Goal: Find specific page/section: Find specific page/section

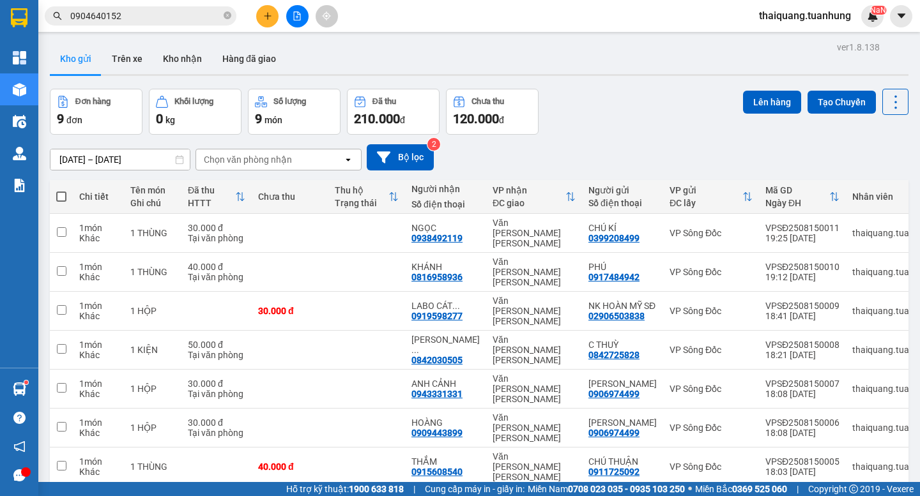
click at [161, 64] on button "Kho nhận" at bounding box center [182, 58] width 59 height 31
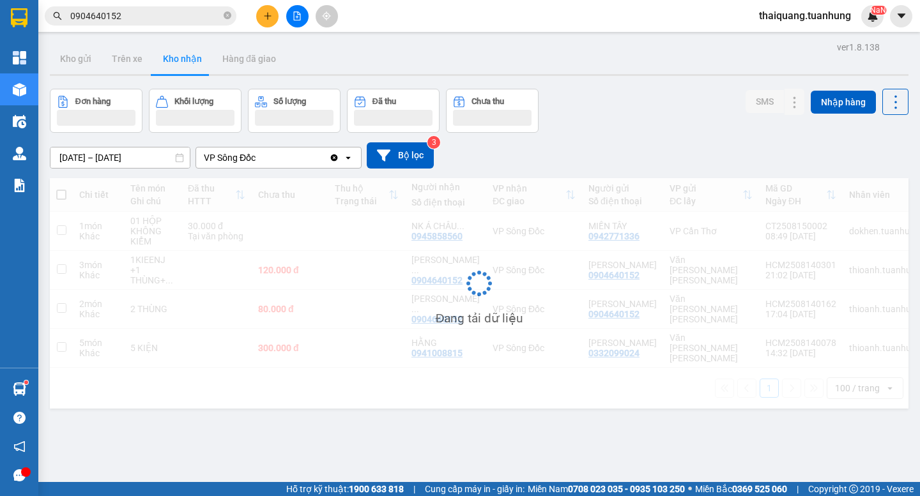
click at [630, 99] on div "Đơn hàng Khối lượng Số lượng Đã thu Chưa thu SMS Nhập hàng" at bounding box center [479, 111] width 859 height 44
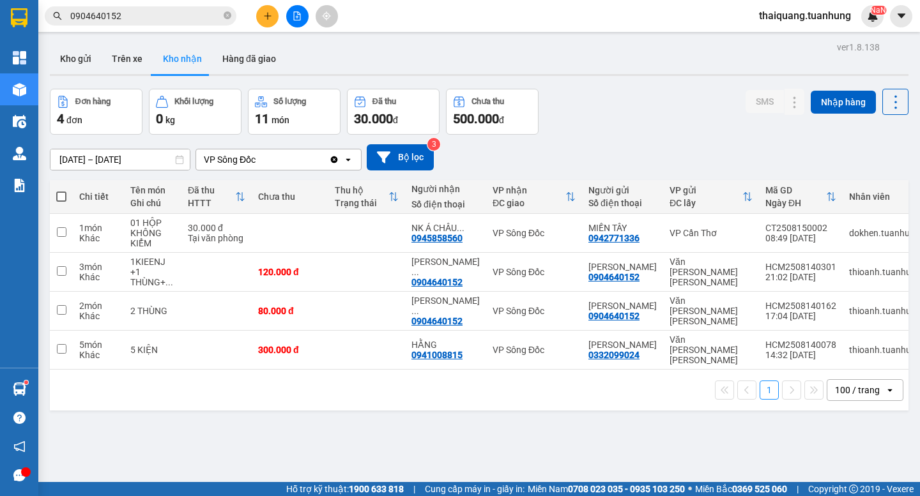
click at [630, 99] on div "Đơn hàng 4 đơn [PERSON_NAME] 0 kg Số [PERSON_NAME] 11 món Đã thu 30.000 [PERSON…" at bounding box center [479, 112] width 859 height 46
click at [632, 116] on div "Đơn hàng 4 đơn [PERSON_NAME] 0 kg Số [PERSON_NAME] 11 món Đã thu 30.000 [PERSON…" at bounding box center [479, 112] width 859 height 46
click at [629, 114] on div "Đơn hàng 4 đơn [PERSON_NAME] 0 kg Số [PERSON_NAME] 11 món Đã thu 30.000 [PERSON…" at bounding box center [479, 112] width 859 height 46
click at [673, 118] on div "Đơn hàng 4 đơn [PERSON_NAME] 0 kg Số [PERSON_NAME] 11 món Đã thu 30.000 [PERSON…" at bounding box center [479, 112] width 859 height 46
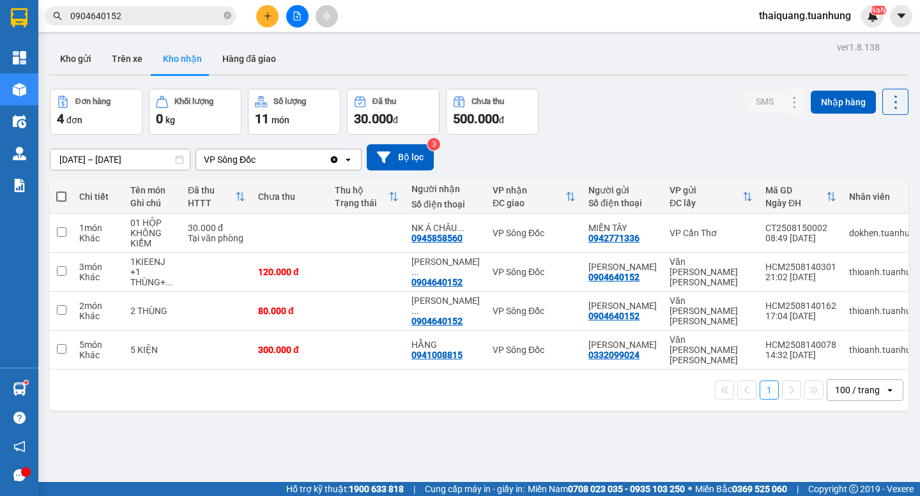
click at [673, 118] on div "Đơn hàng 4 đơn [PERSON_NAME] 0 kg Số [PERSON_NAME] 11 món Đã thu 30.000 [PERSON…" at bounding box center [479, 112] width 859 height 46
click at [631, 125] on div "Đơn hàng 4 đơn [PERSON_NAME] 0 kg Số [PERSON_NAME] 11 món Đã thu 30.000 [PERSON…" at bounding box center [479, 112] width 859 height 46
click at [254, 394] on div "1 100 / trang open" at bounding box center [479, 390] width 848 height 22
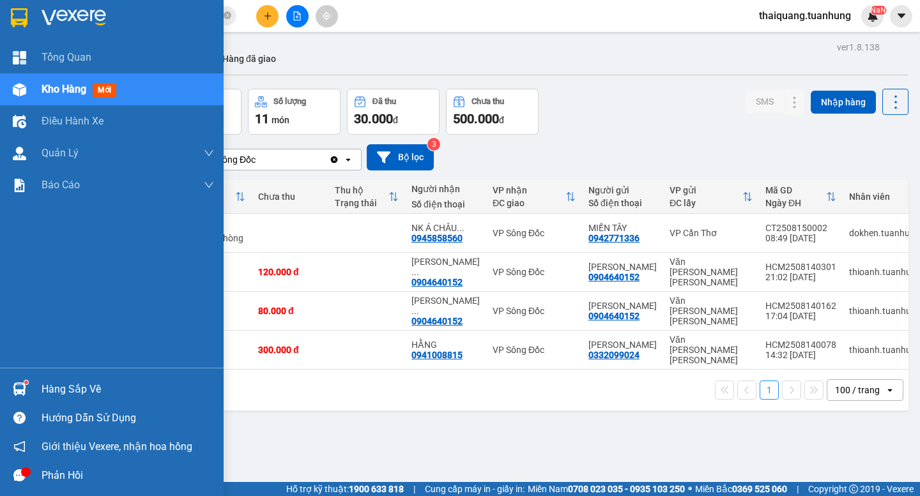
click at [82, 393] on div "Hàng sắp về" at bounding box center [128, 389] width 172 height 19
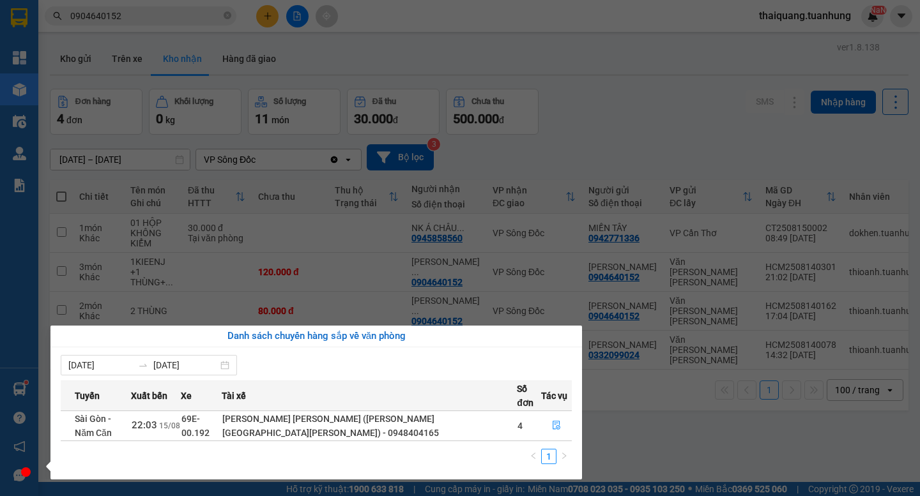
click at [638, 120] on section "Kết quả [PERSON_NAME] ( 14 ) Bộ lọc Mã ĐH Trạng thái Món hàng Thu hộ Tổng [PERS…" at bounding box center [460, 248] width 920 height 496
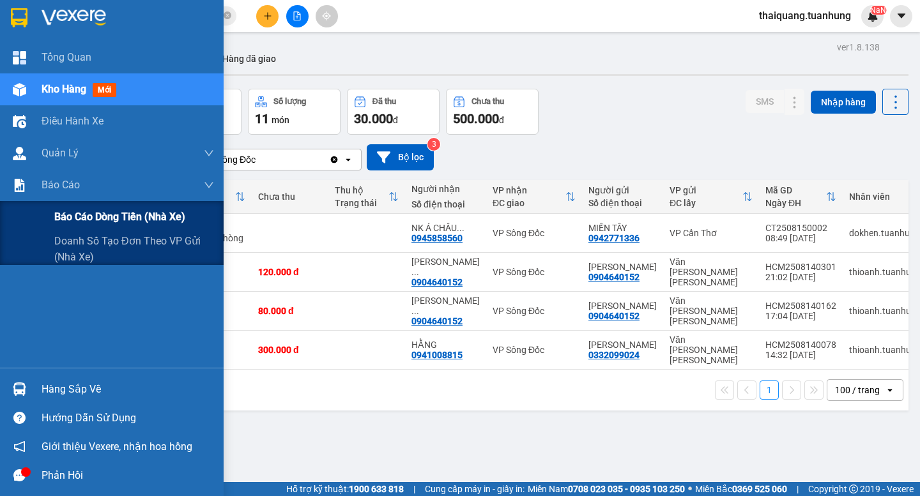
click at [84, 210] on span "Báo cáo dòng tiền (nhà xe)" at bounding box center [119, 217] width 131 height 16
